Goal: Information Seeking & Learning: Understand process/instructions

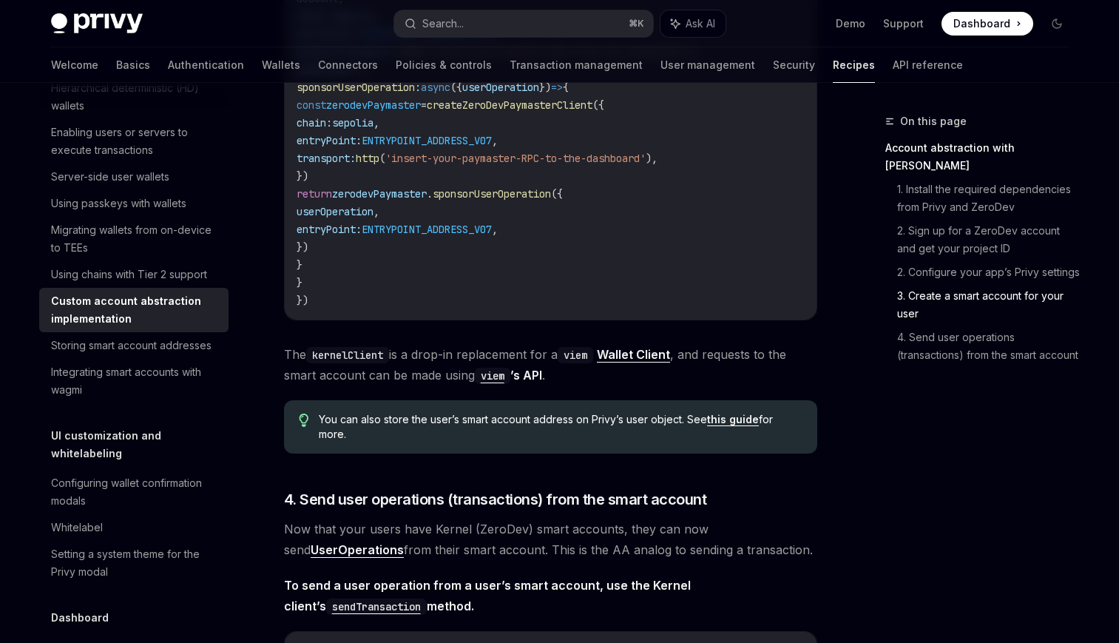
scroll to position [2628, 0]
click at [528, 365] on span "The kernelClient is a drop-in replacement for a viem Wallet Client , and reques…" at bounding box center [550, 363] width 533 height 41
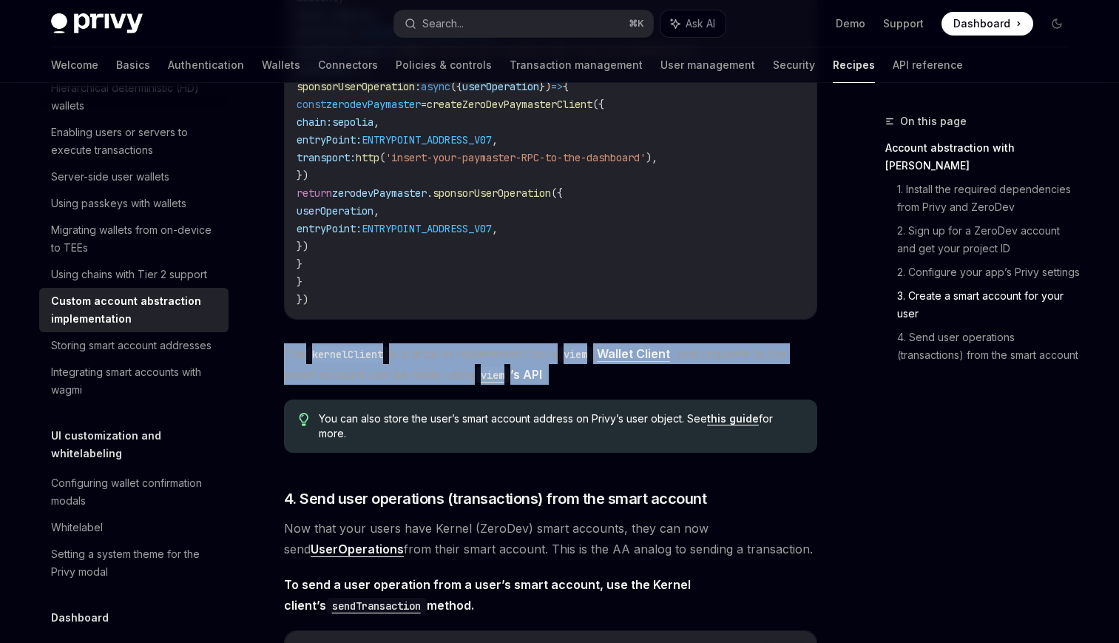
drag, startPoint x: 528, startPoint y: 365, endPoint x: 527, endPoint y: 399, distance: 34.0
click at [527, 365] on span "The kernelClient is a drop-in replacement for a viem Wallet Client , and reques…" at bounding box center [550, 363] width 533 height 41
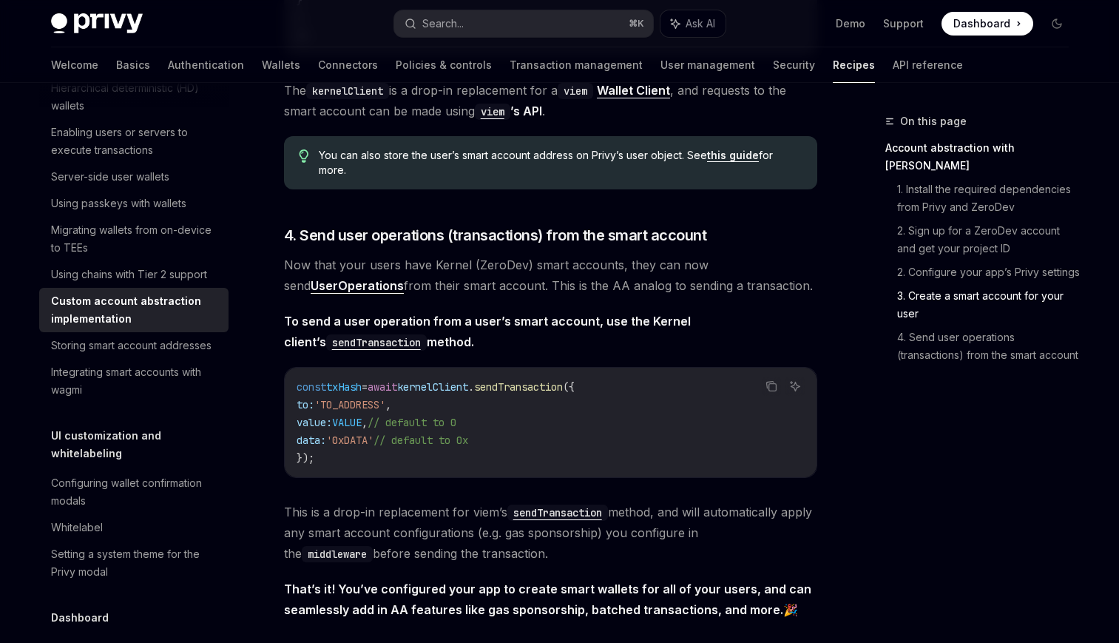
scroll to position [3058, 0]
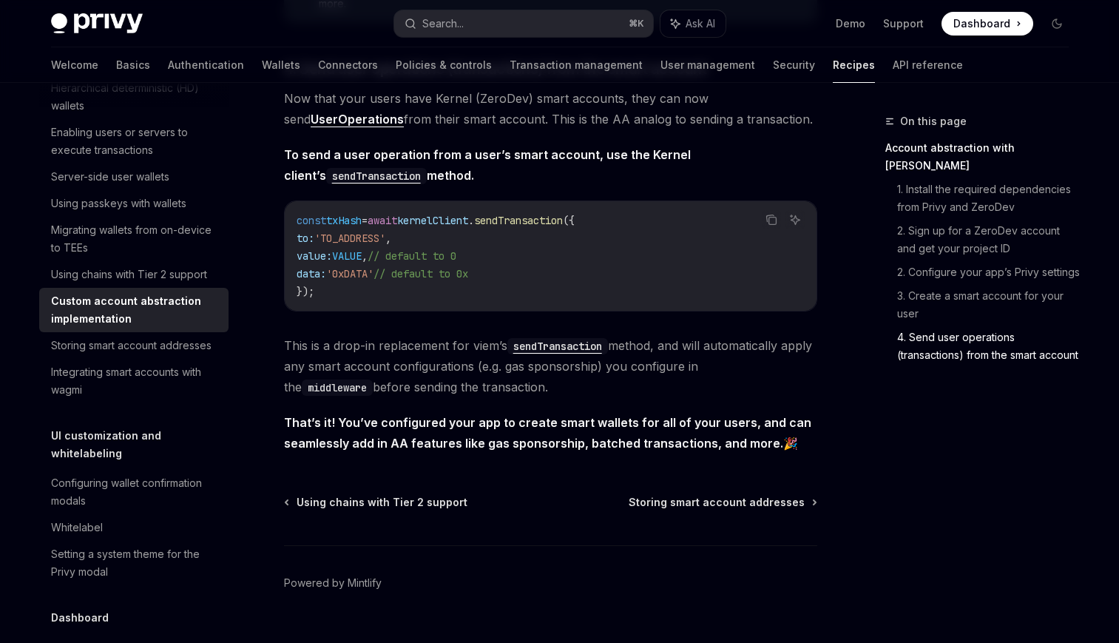
click at [542, 288] on code "const txHash = await kernelClient . sendTransaction ({ to: 'TO_ADDRESS' , value…" at bounding box center [551, 256] width 508 height 89
click at [550, 269] on code "const txHash = await kernelClient . sendTransaction ({ to: 'TO_ADDRESS' , value…" at bounding box center [551, 256] width 508 height 89
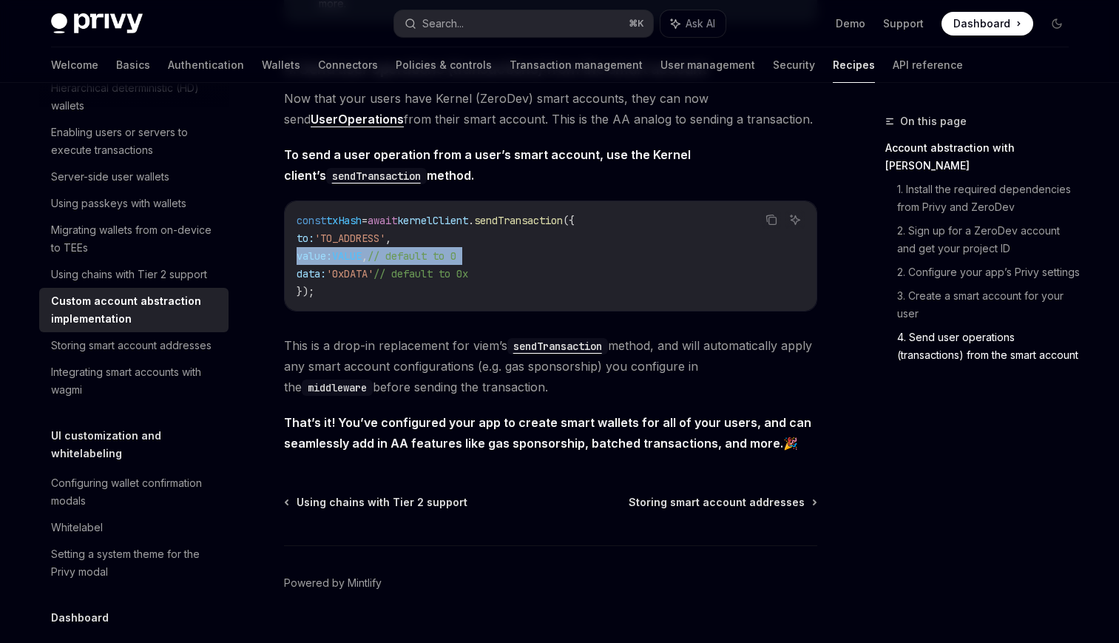
click at [550, 269] on code "const txHash = await kernelClient . sendTransaction ({ to: 'TO_ADDRESS' , value…" at bounding box center [551, 256] width 508 height 89
click at [552, 258] on code "const txHash = await kernelClient . sendTransaction ({ to: 'TO_ADDRESS' , value…" at bounding box center [551, 256] width 508 height 89
click at [683, 279] on code "const txHash = await kernelClient . sendTransaction ({ to: 'TO_ADDRESS' , value…" at bounding box center [551, 256] width 508 height 89
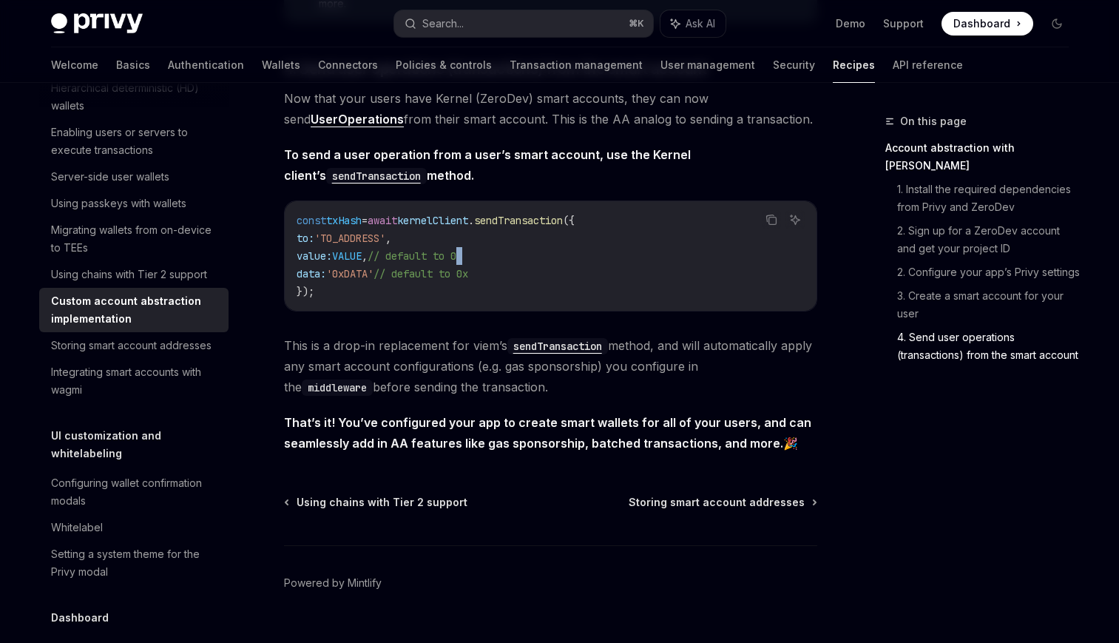
click at [683, 279] on code "const txHash = await kernelClient . sendTransaction ({ to: 'TO_ADDRESS' , value…" at bounding box center [551, 256] width 508 height 89
click at [688, 311] on div "const txHash = await kernelClient . sendTransaction ({ to: 'TO_ADDRESS' , value…" at bounding box center [551, 255] width 532 height 109
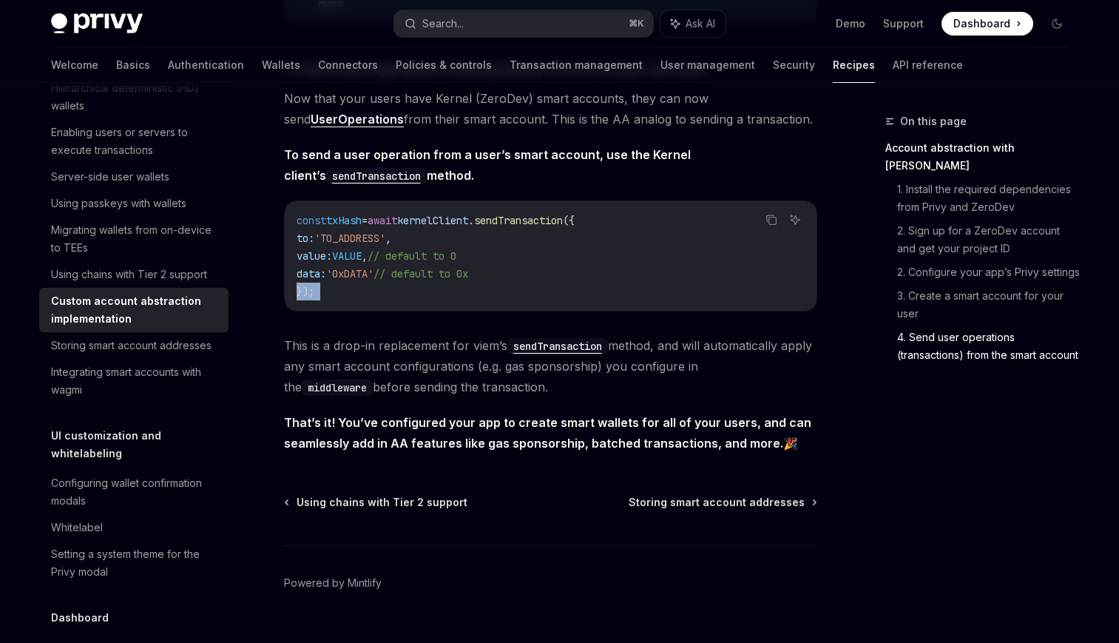
click at [688, 311] on div "const txHash = await kernelClient . sendTransaction ({ to: 'TO_ADDRESS' , value…" at bounding box center [551, 255] width 532 height 109
click at [704, 267] on code "const txHash = await kernelClient . sendTransaction ({ to: 'TO_ADDRESS' , value…" at bounding box center [551, 256] width 508 height 89
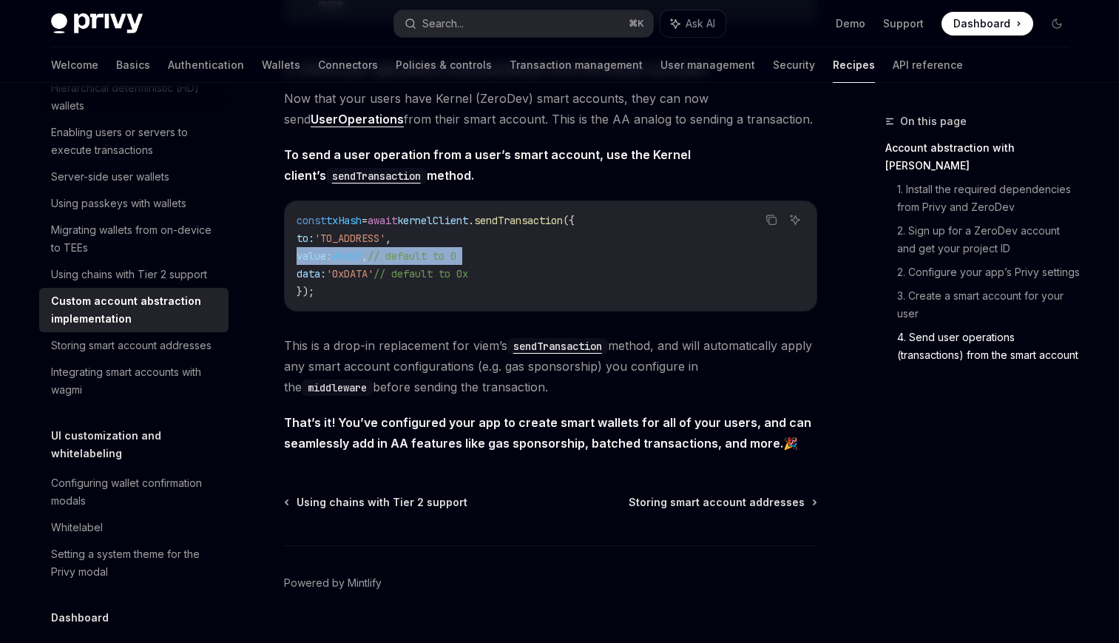
click at [704, 267] on code "const txHash = await kernelClient . sendTransaction ({ to: 'TO_ADDRESS' , value…" at bounding box center [551, 256] width 508 height 89
click at [666, 311] on div "const txHash = await kernelClient . sendTransaction ({ to: 'TO_ADDRESS' , value…" at bounding box center [551, 255] width 532 height 109
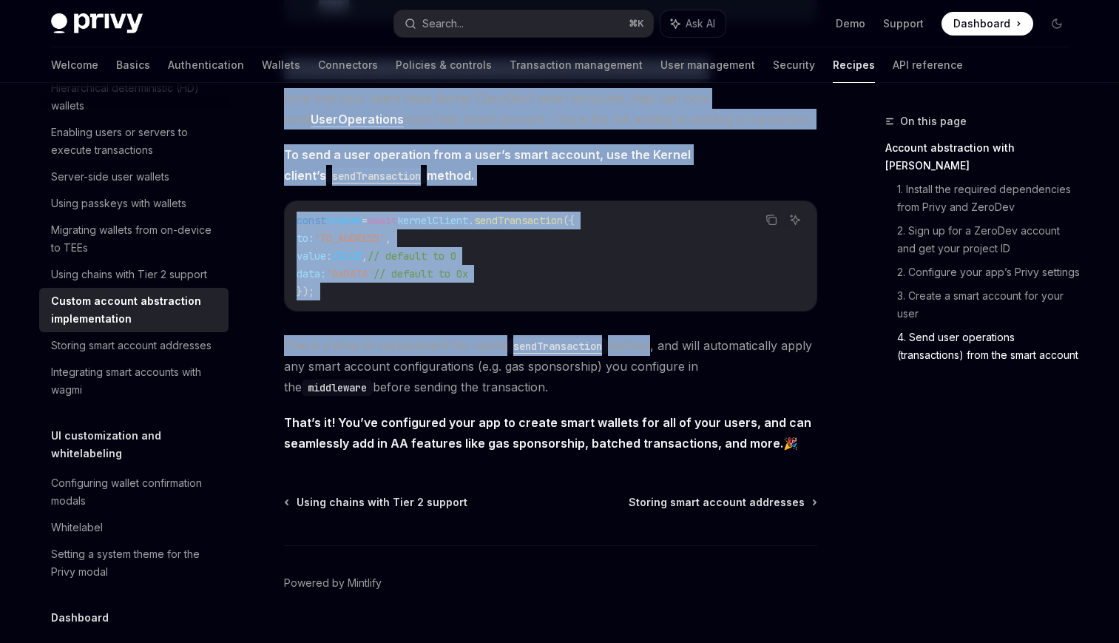
drag, startPoint x: 652, startPoint y: 368, endPoint x: 927, endPoint y: 373, distance: 275.2
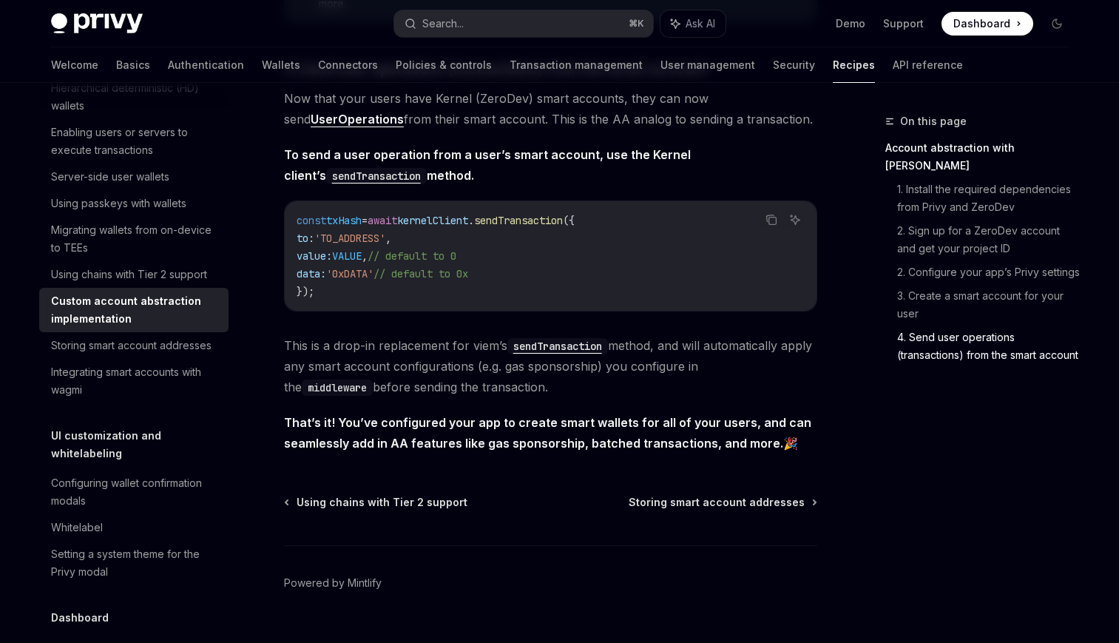
click at [743, 397] on span "This is a drop-in replacement for viem’s sendTransaction method, and will autom…" at bounding box center [550, 366] width 533 height 62
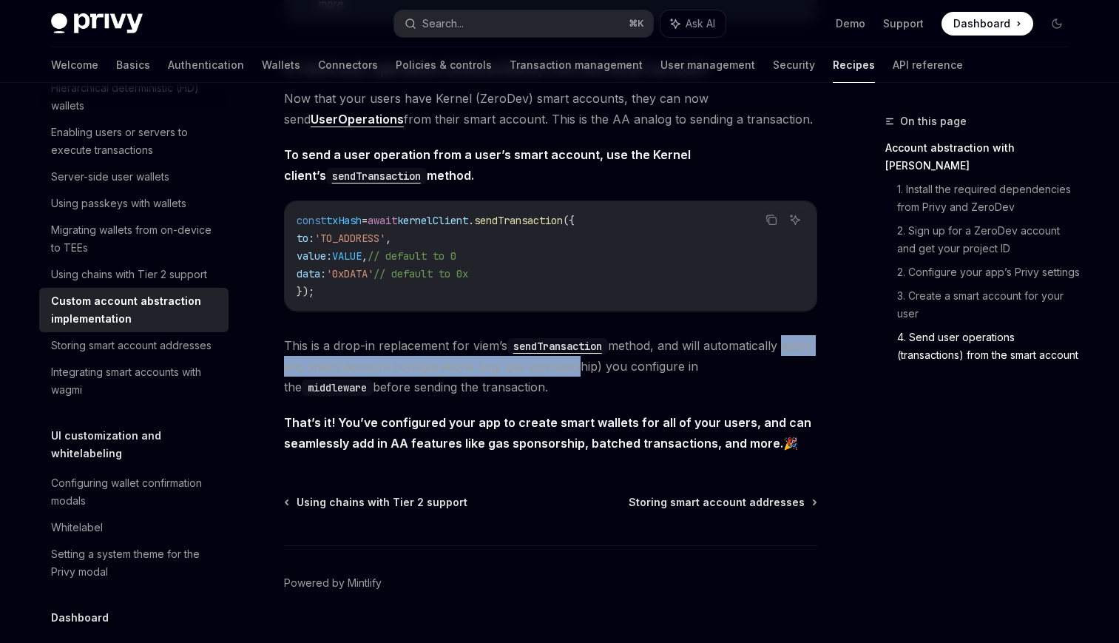
drag, startPoint x: 697, startPoint y: 379, endPoint x: 825, endPoint y: 368, distance: 127.7
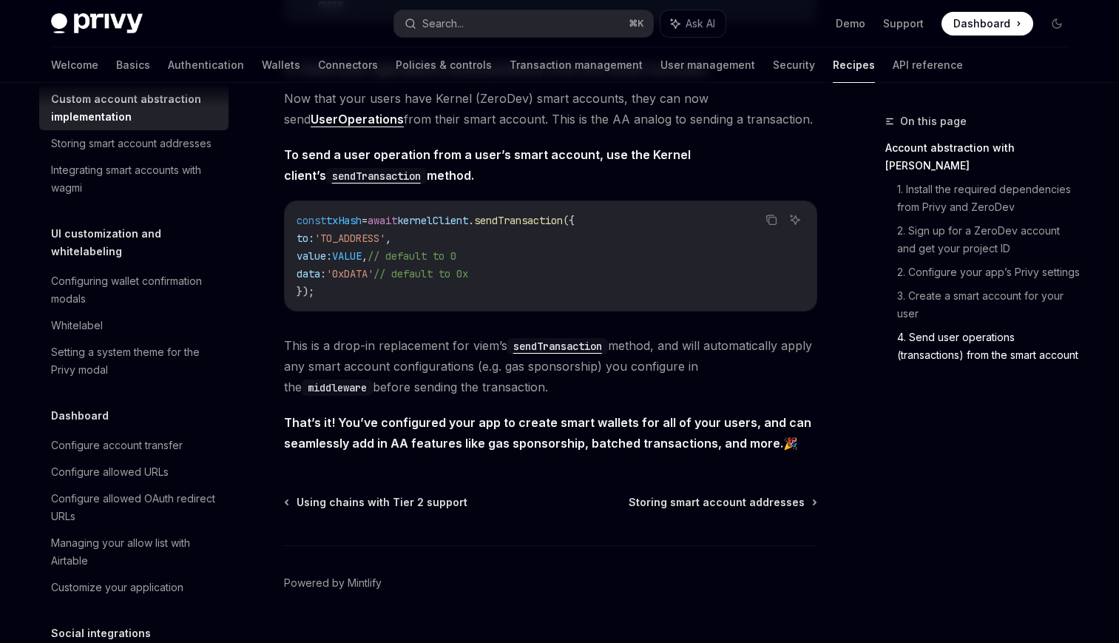
scroll to position [690, 0]
